Goal: Navigation & Orientation: Understand site structure

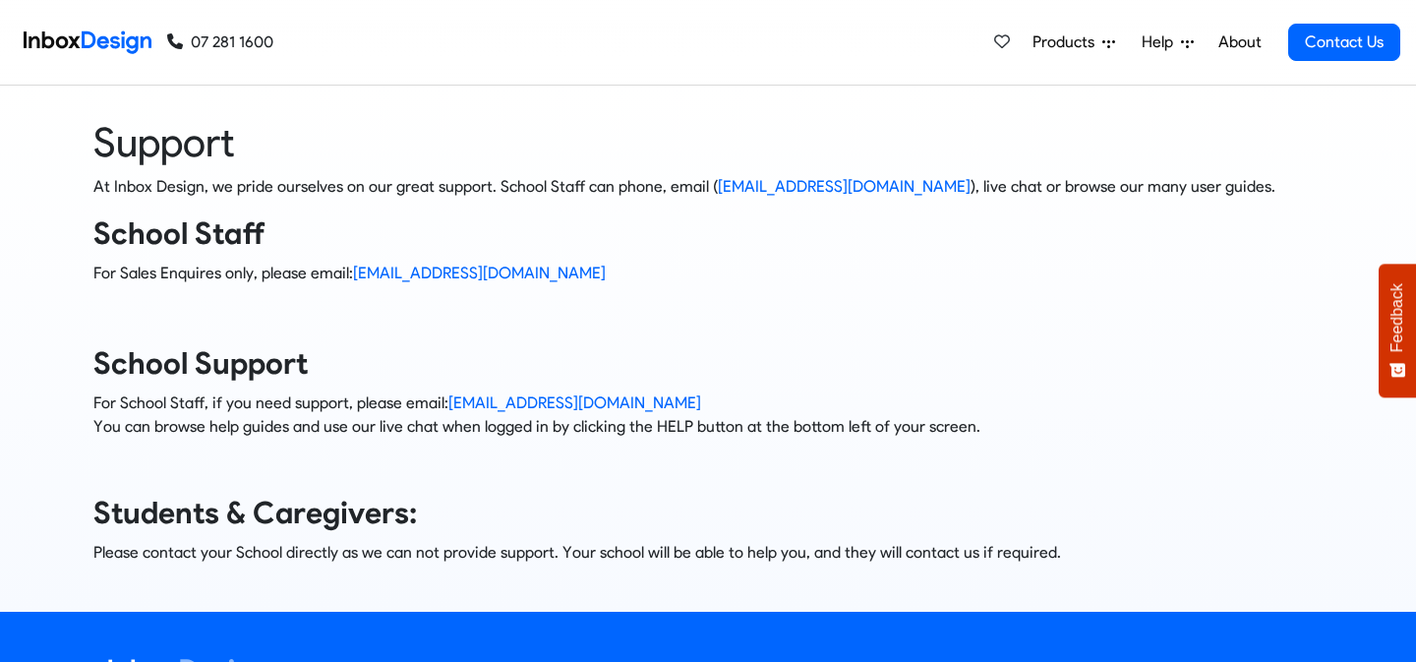
click at [1102, 47] on span "Help" at bounding box center [1067, 42] width 70 height 24
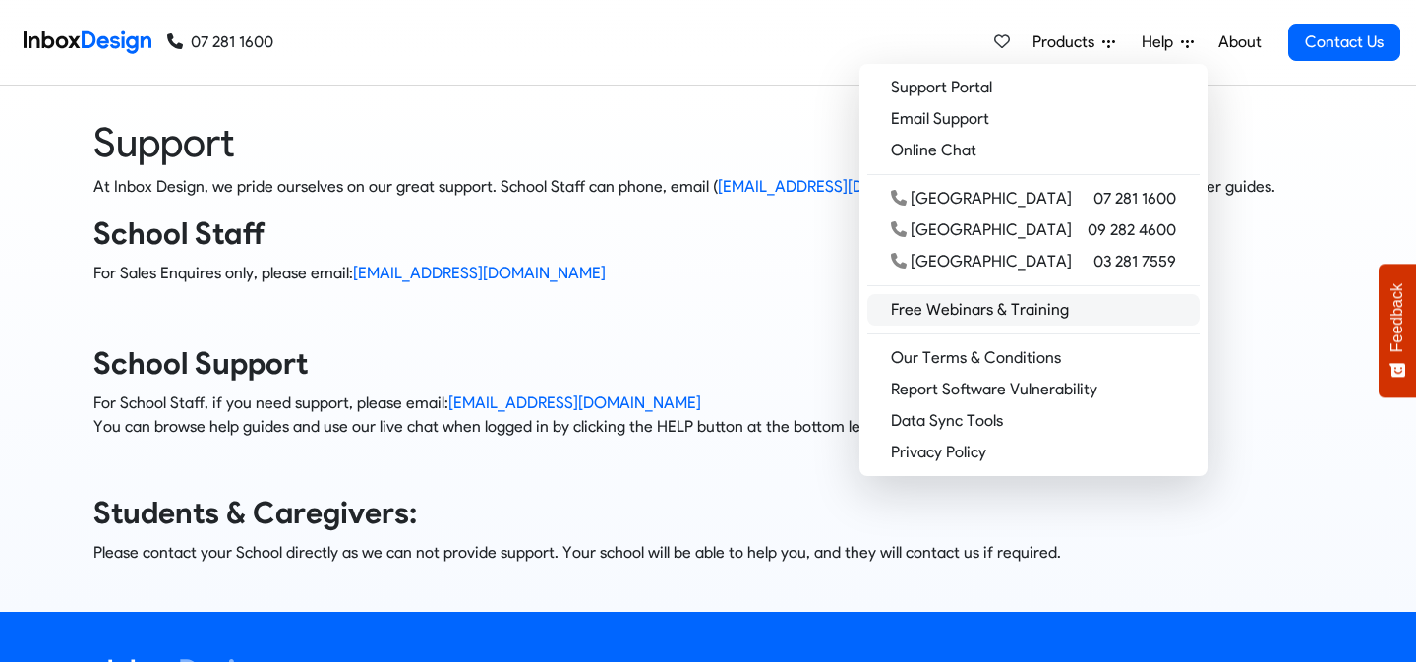
click at [1012, 322] on link "Free Webinars & Training" at bounding box center [1033, 309] width 332 height 31
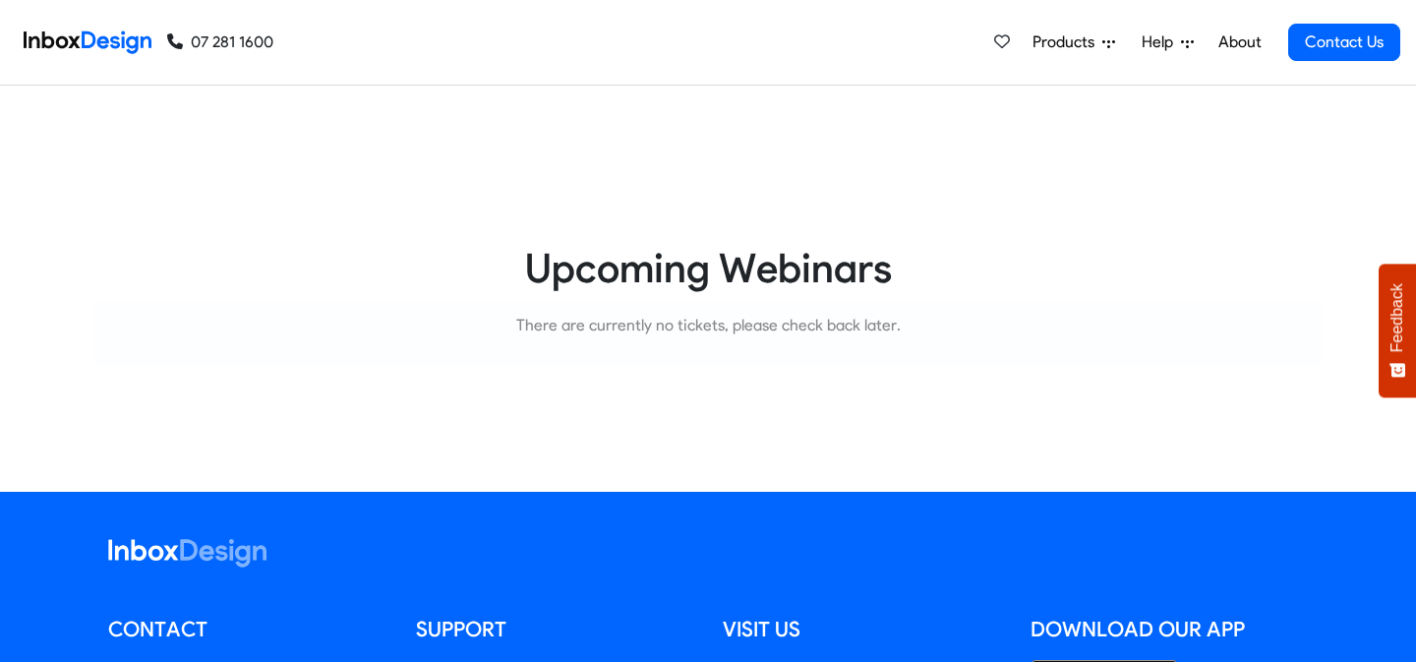
click at [1123, 54] on link "Help" at bounding box center [1073, 42] width 98 height 39
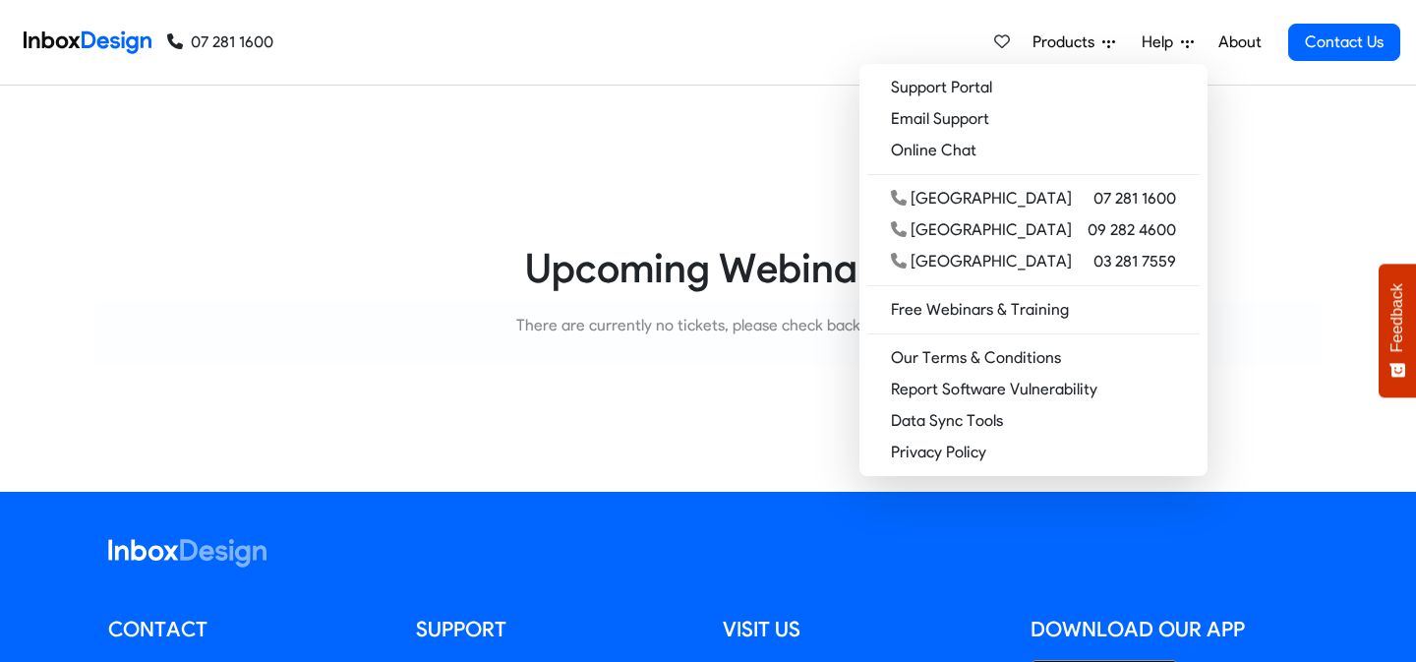
click at [1244, 42] on link "About" at bounding box center [1239, 42] width 54 height 39
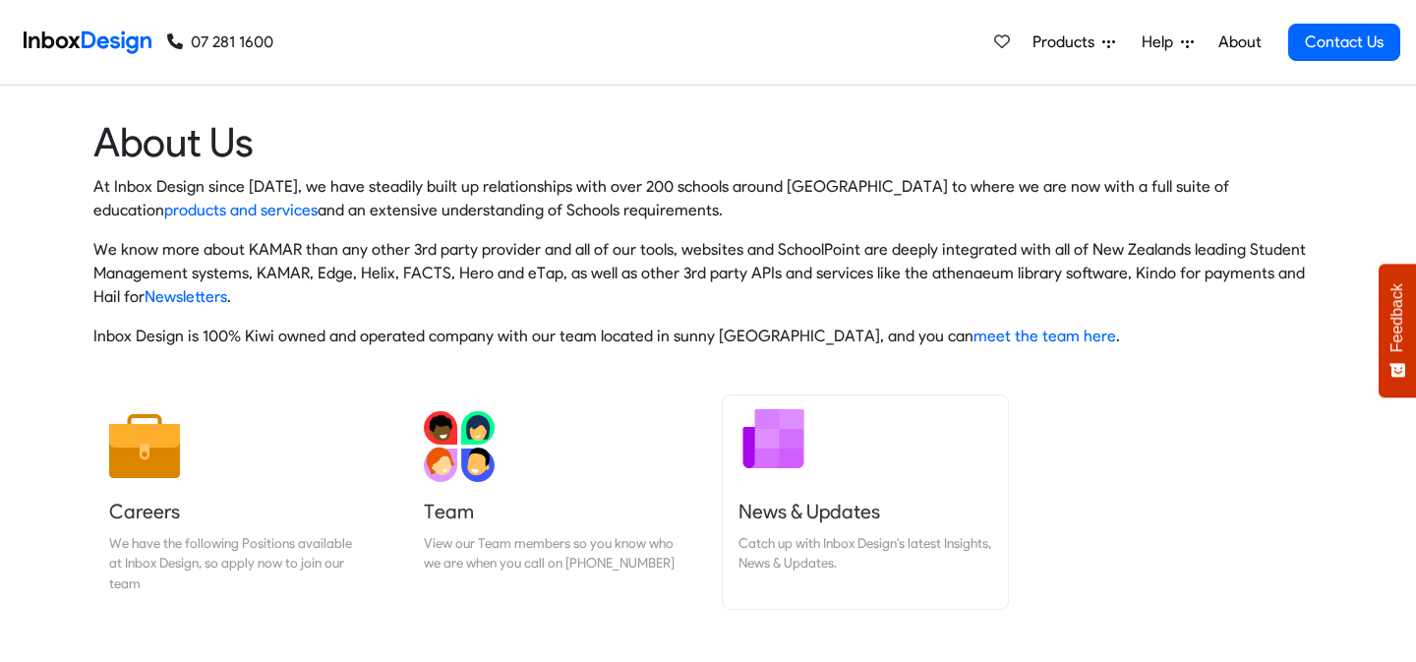
click at [774, 465] on img at bounding box center [773, 438] width 71 height 71
click at [531, 453] on link "Team View our Team members so you know who we are when you call on 07 281 1600" at bounding box center [550, 501] width 285 height 213
click at [193, 475] on link "Careers We have the following Positions available at Inbox Design, so apply now…" at bounding box center [235, 501] width 285 height 213
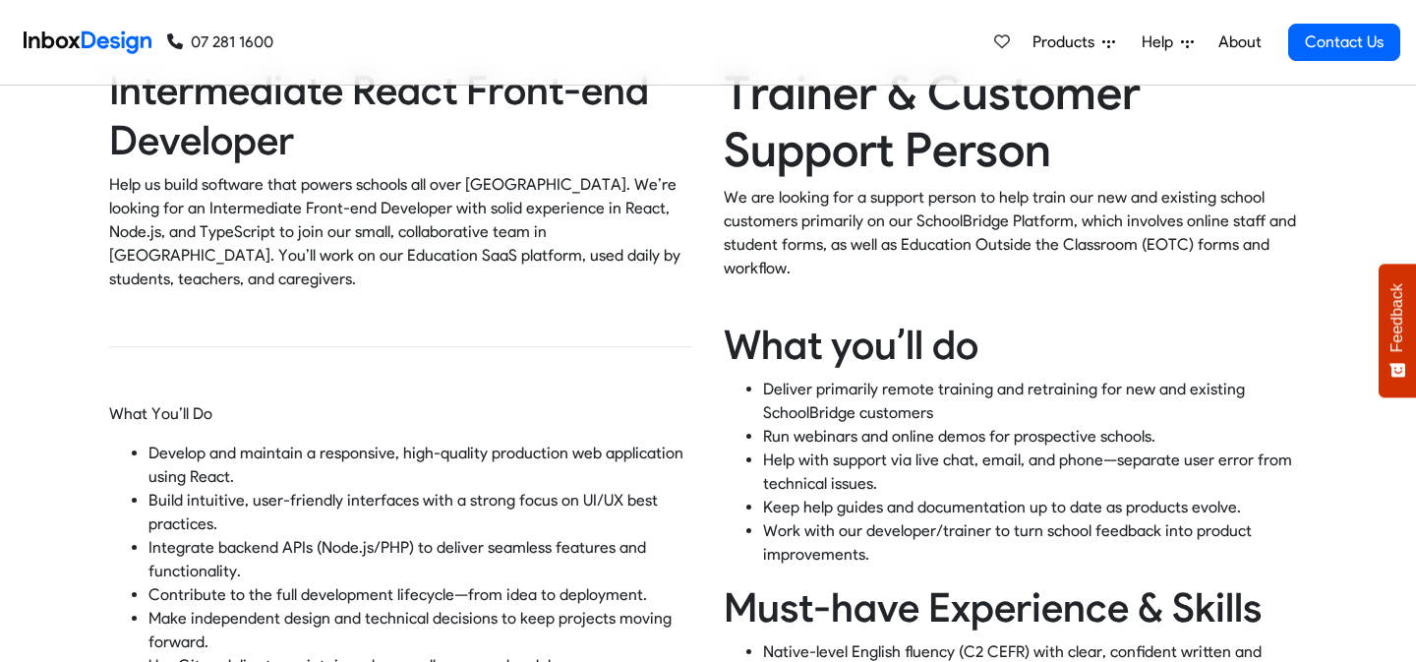
scroll to position [228, 0]
